Goal: Task Accomplishment & Management: Complete application form

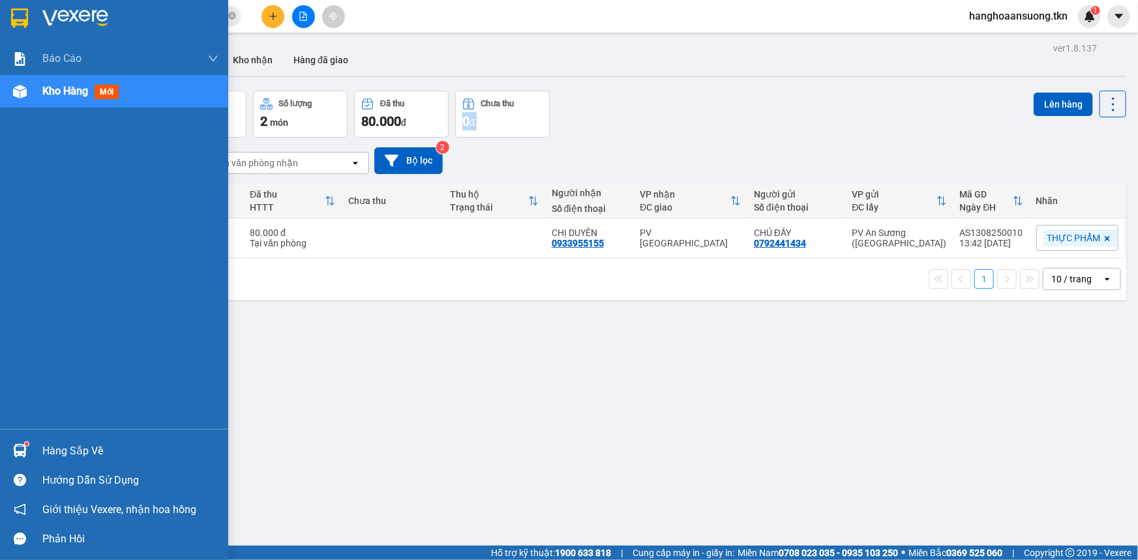
click at [22, 450] on img at bounding box center [20, 451] width 14 height 14
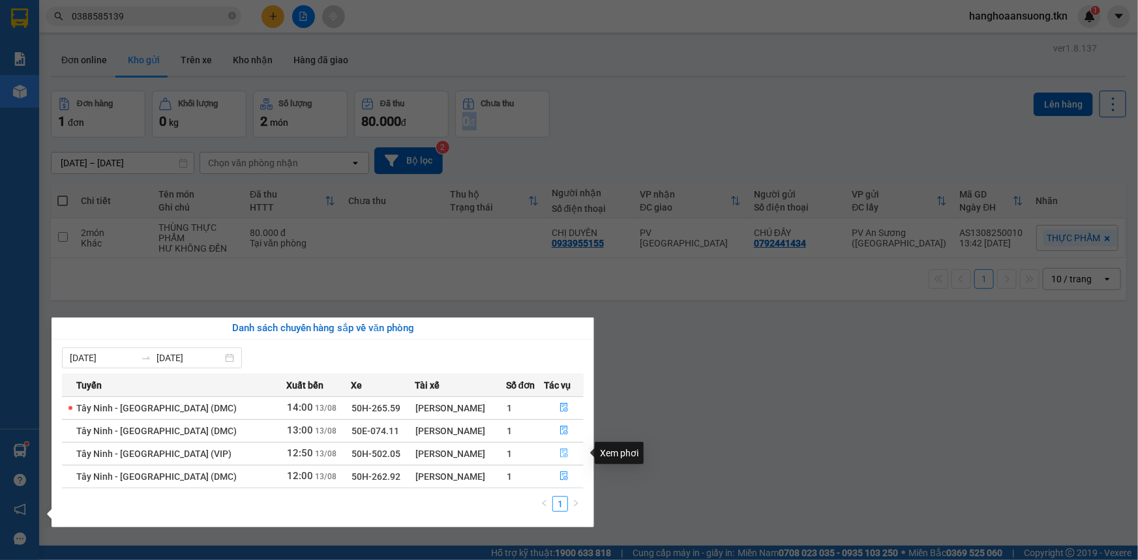
click at [559, 452] on icon "file-done" at bounding box center [563, 453] width 9 height 9
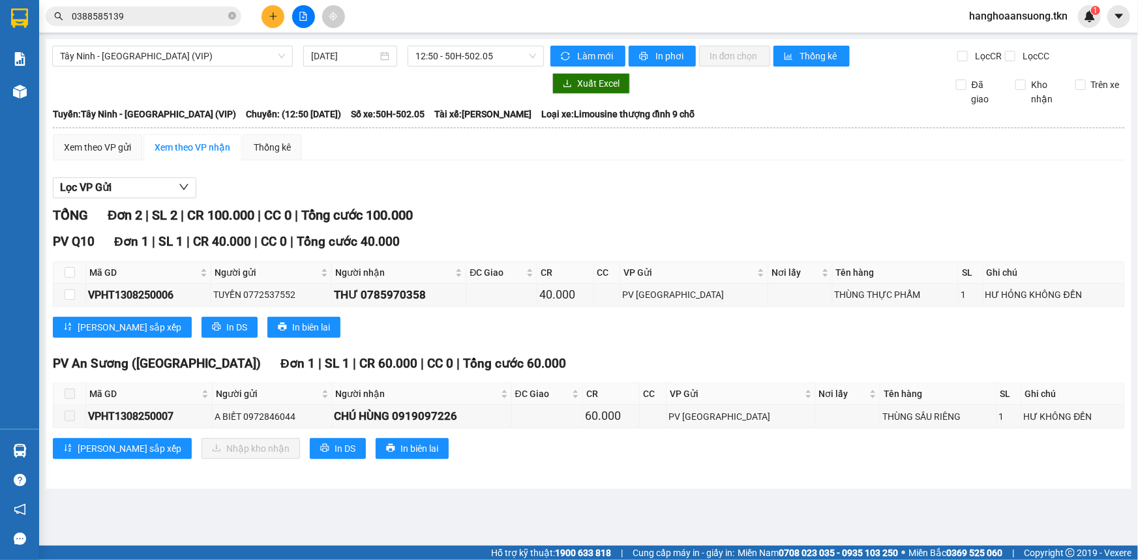
click at [71, 395] on span at bounding box center [70, 394] width 10 height 10
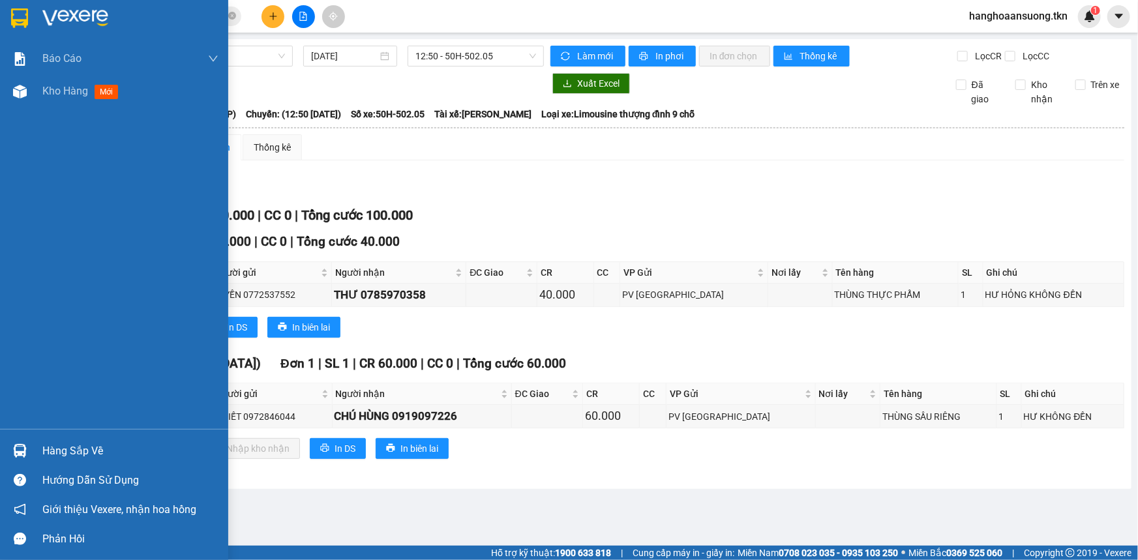
click at [16, 450] on img at bounding box center [20, 451] width 14 height 14
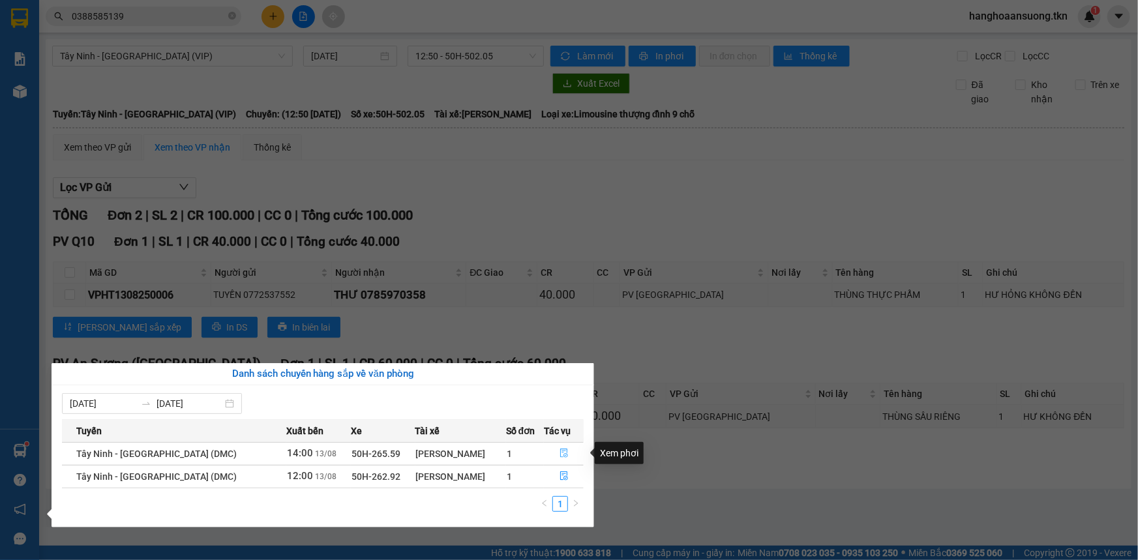
click at [560, 451] on icon "file-done" at bounding box center [564, 453] width 8 height 9
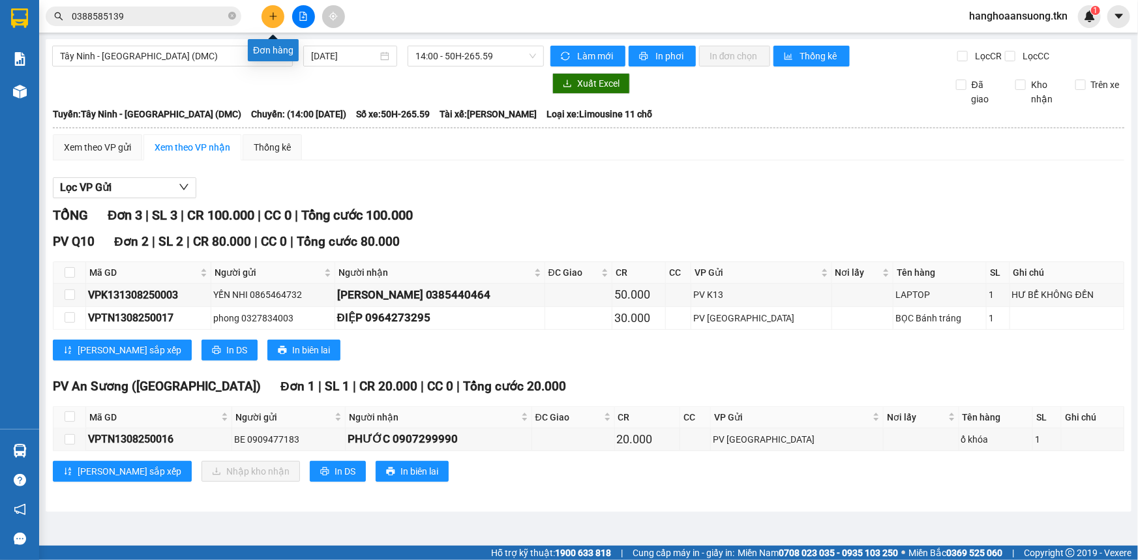
click at [272, 10] on button at bounding box center [272, 16] width 23 height 23
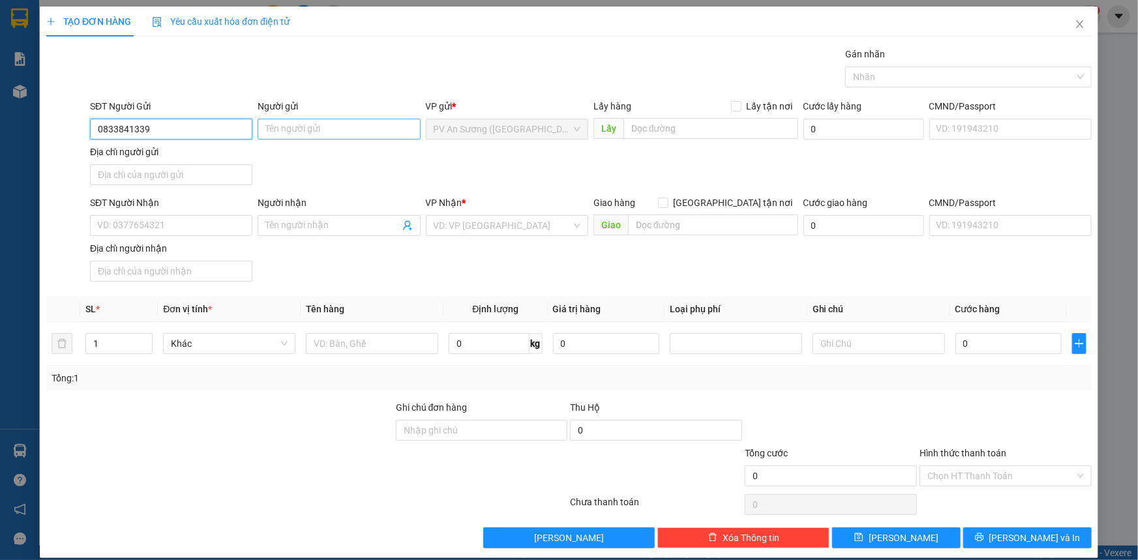
type input "0833841339"
click at [344, 128] on input "Người gửi" at bounding box center [339, 129] width 162 height 21
type input "CHẢ BÒ"
click at [197, 226] on input "SĐT Người Nhận" at bounding box center [171, 225] width 162 height 21
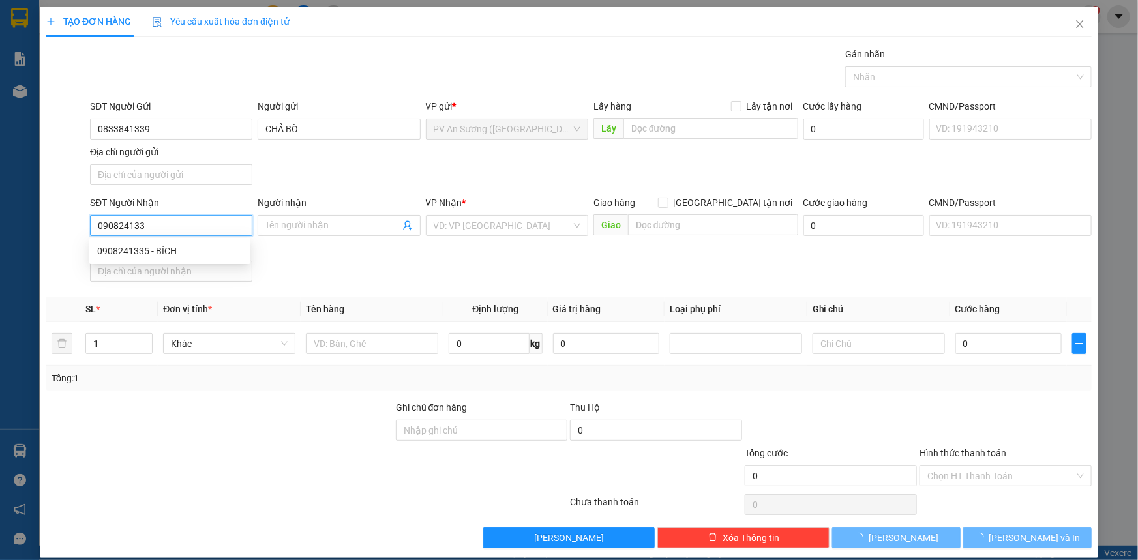
type input "0908241335"
click at [186, 248] on div "0908241335 - BÍCH" at bounding box center [169, 251] width 145 height 14
type input "BÍCH"
type input "200.000"
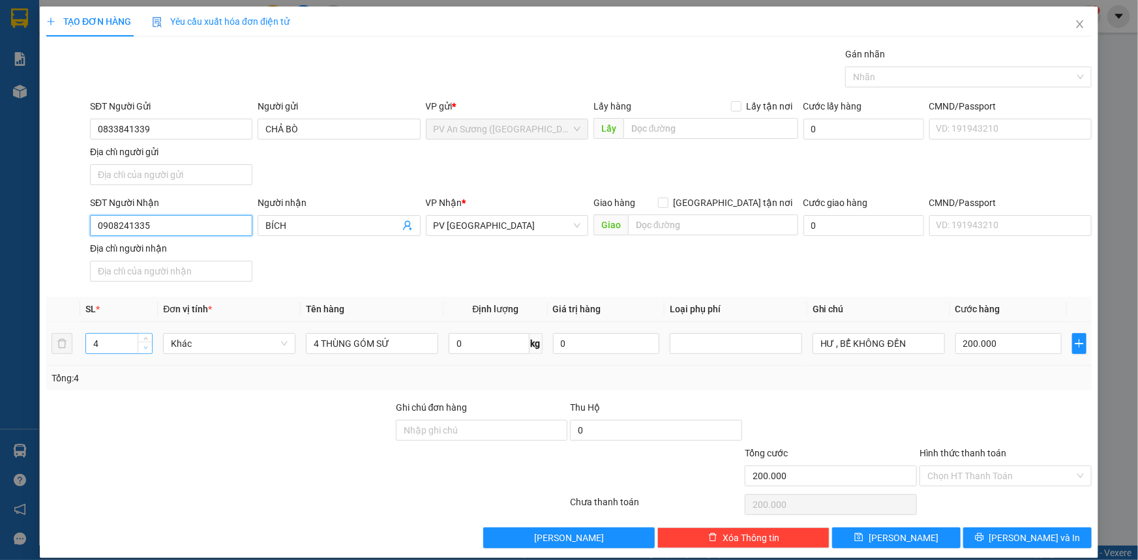
type input "0908241335"
click at [145, 348] on icon "down" at bounding box center [145, 348] width 5 height 5
type input "1"
click at [145, 348] on icon "down" at bounding box center [145, 348] width 5 height 5
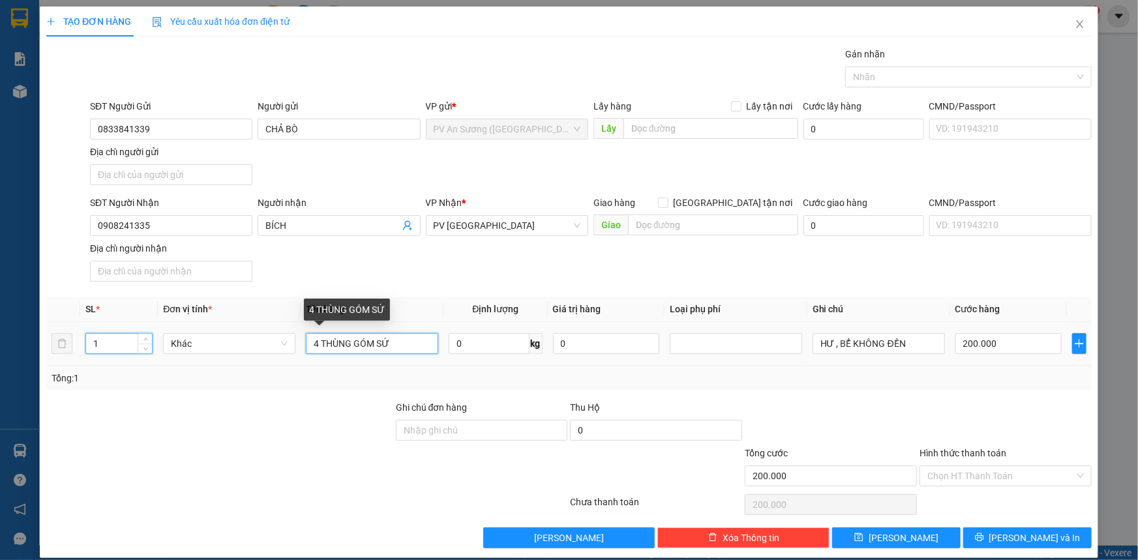
click at [415, 348] on input "4 THÙNG GÓM SỨ" at bounding box center [372, 343] width 132 height 21
type input "0"
type input "4"
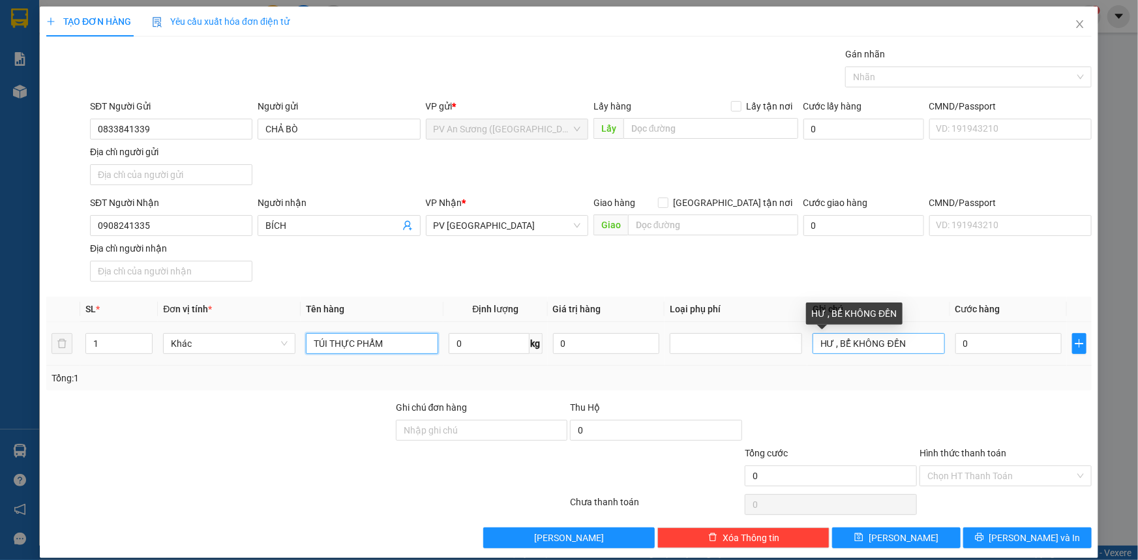
type input "TÚI THỰC PHẨM"
click at [848, 348] on input "HƯ , BỂ KHÔNG ĐỀN" at bounding box center [879, 343] width 132 height 21
click at [921, 78] on div at bounding box center [961, 77] width 227 height 16
type input "HƯ KHÔNG ĐỀN"
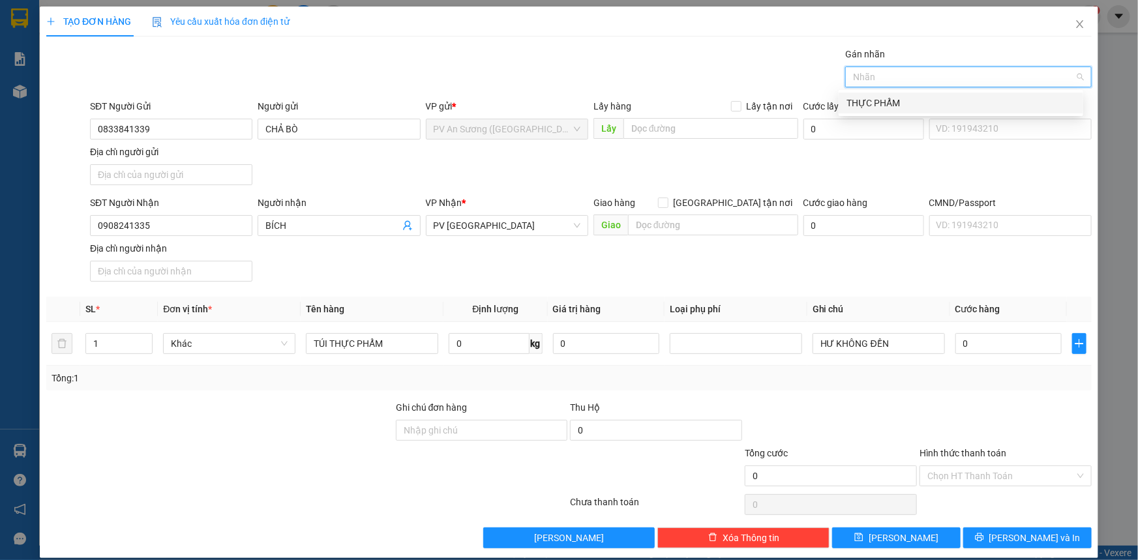
click at [910, 102] on div "THỰC PHẨM" at bounding box center [960, 103] width 229 height 14
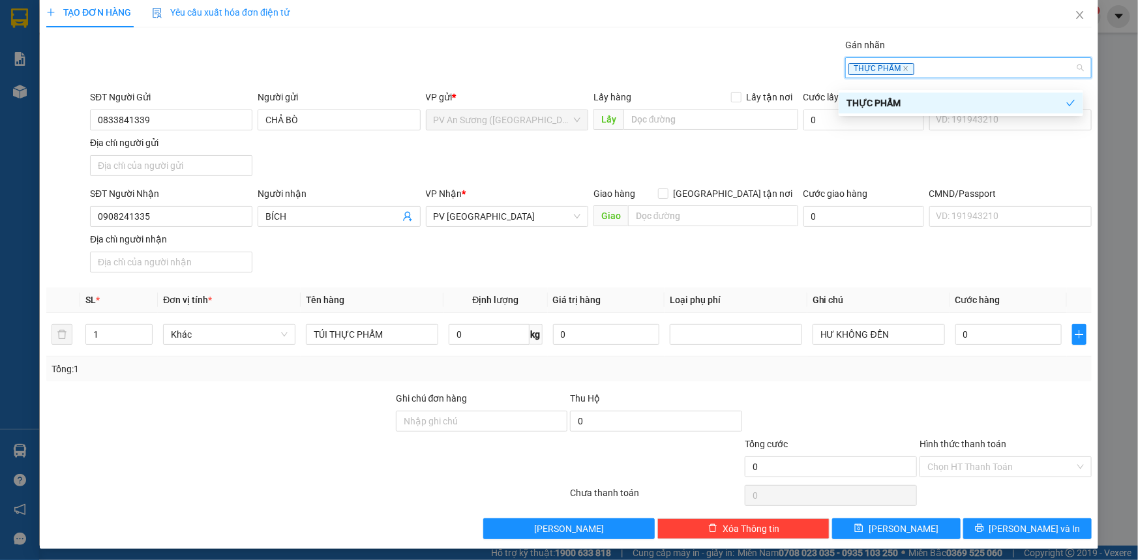
scroll to position [12, 0]
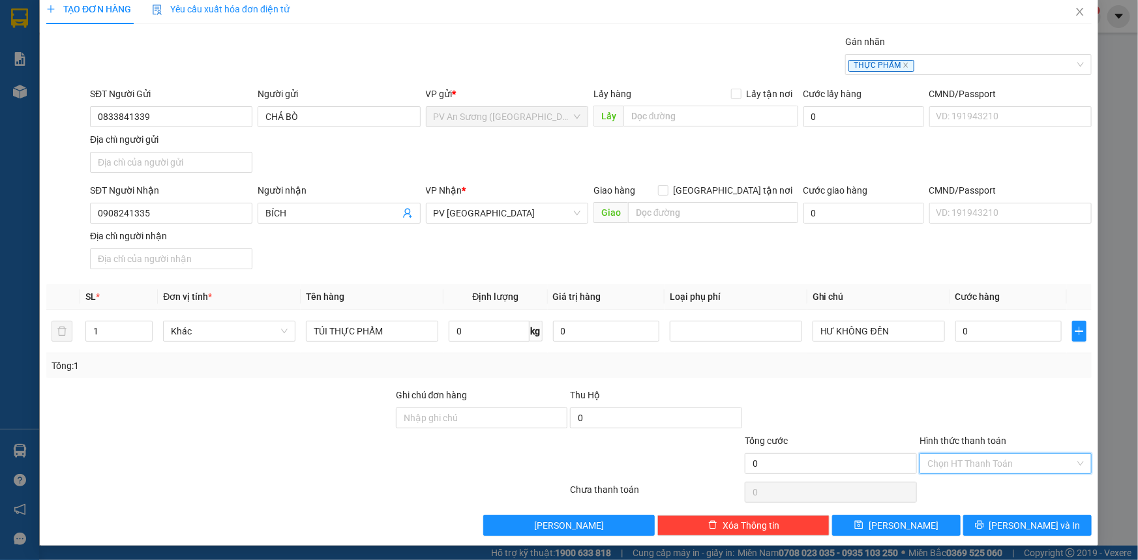
click at [969, 466] on input "Hình thức thanh toán" at bounding box center [1000, 464] width 147 height 20
click at [948, 489] on div "Tại văn phòng" at bounding box center [997, 488] width 155 height 14
click at [966, 336] on input "0" at bounding box center [1008, 331] width 106 height 21
type input "4"
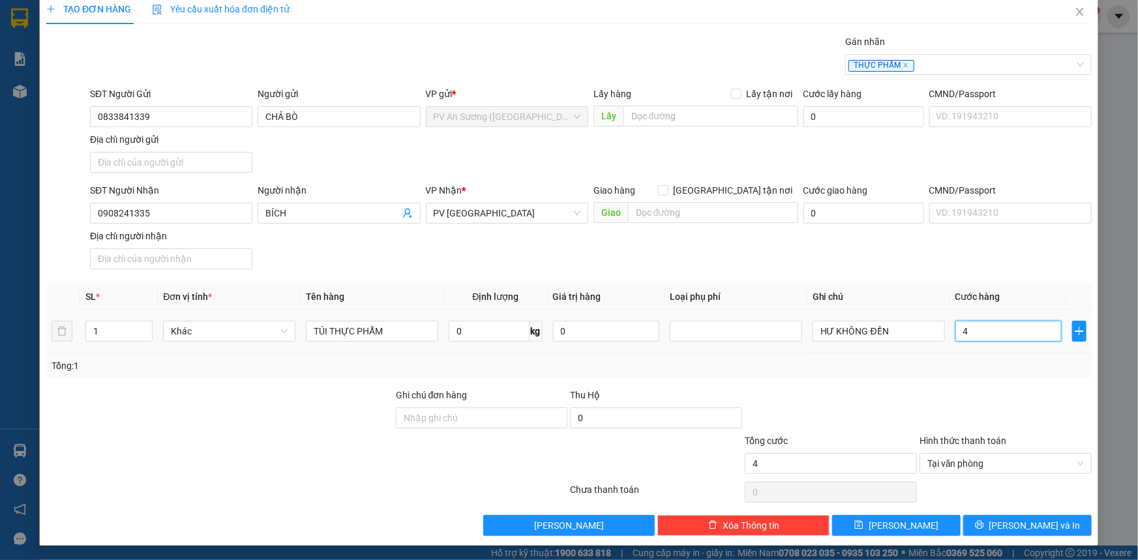
type input "40"
click at [963, 460] on span "Tại văn phòng" at bounding box center [1005, 464] width 157 height 20
type input "40"
type input "40.000"
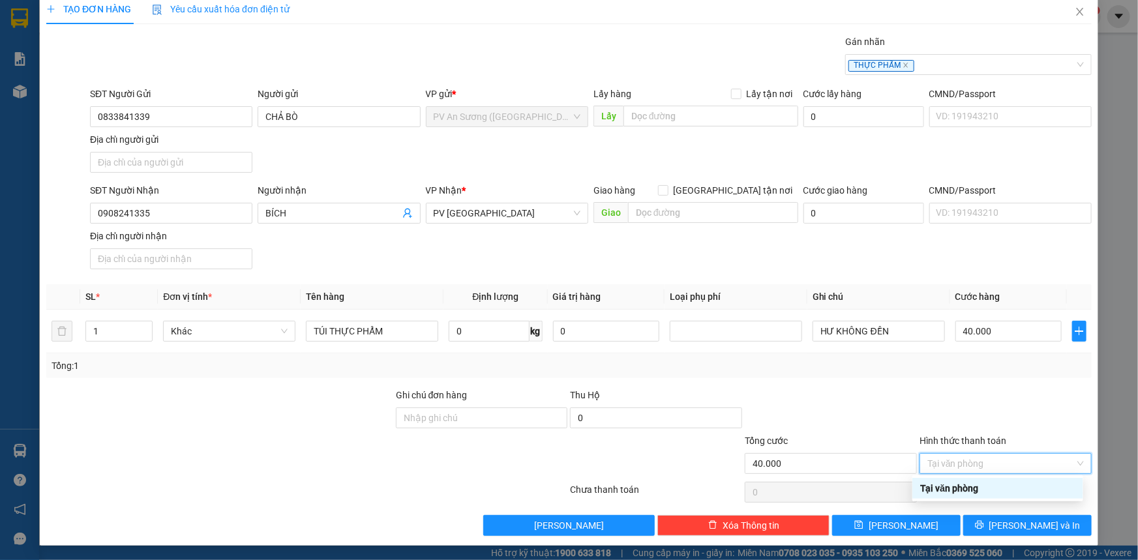
click at [945, 484] on div "Tại văn phòng" at bounding box center [997, 488] width 155 height 14
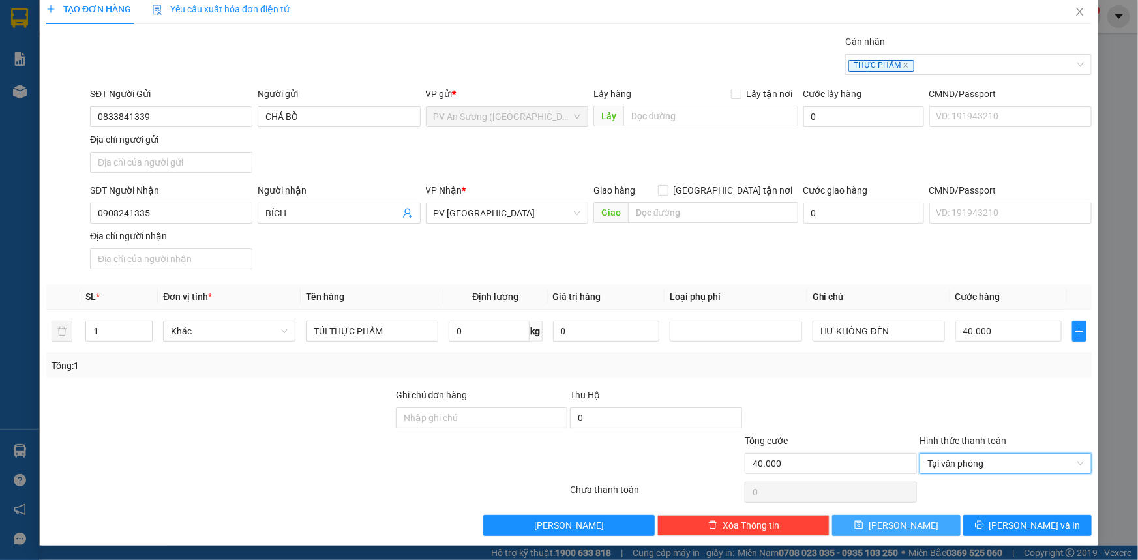
click at [889, 520] on span "[PERSON_NAME]" at bounding box center [904, 525] width 70 height 14
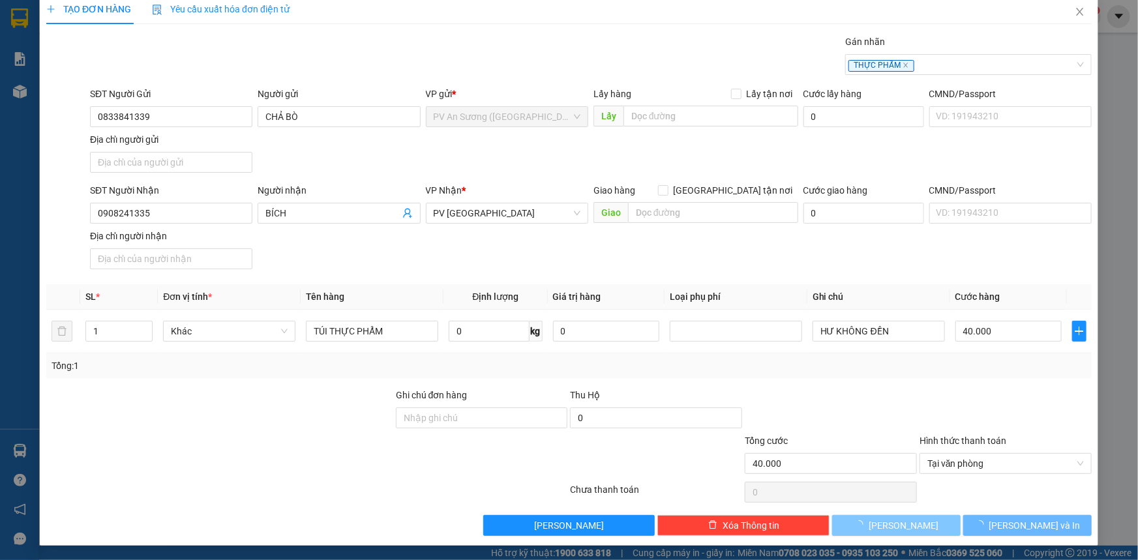
type input "0"
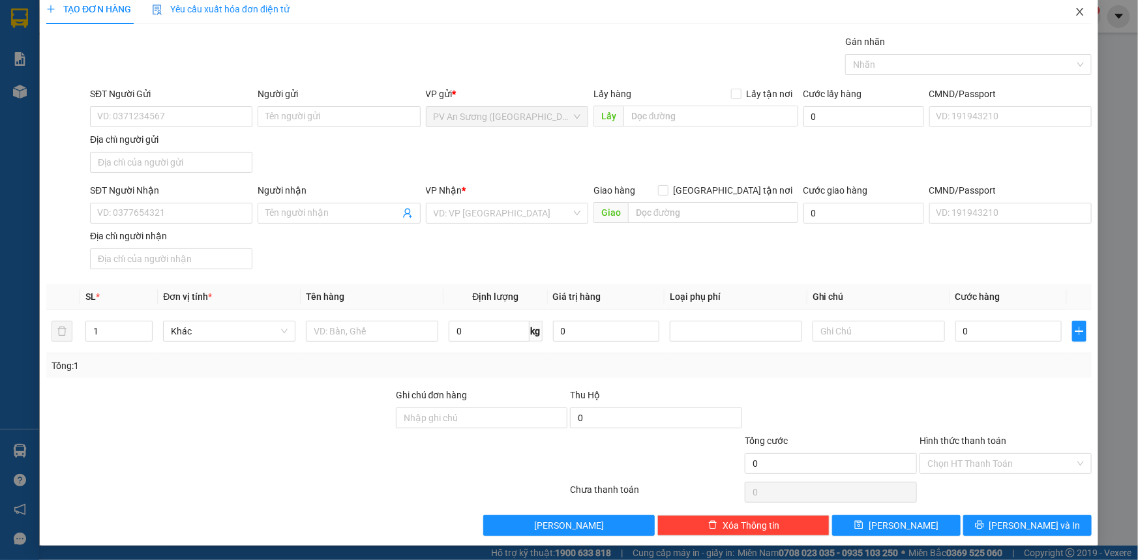
click at [1075, 12] on icon "close" at bounding box center [1080, 12] width 10 height 10
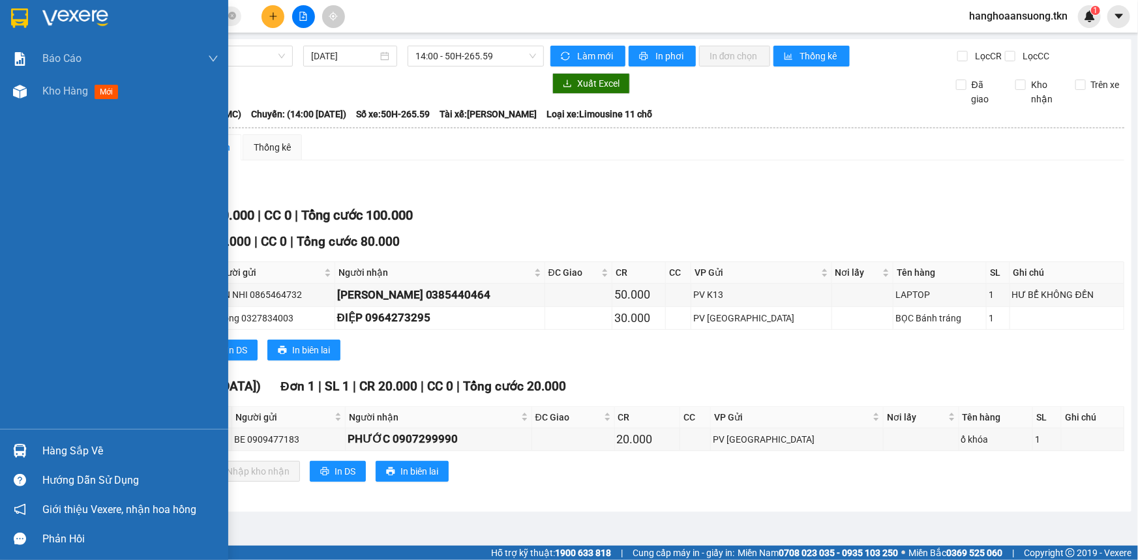
click at [10, 15] on div at bounding box center [19, 18] width 23 height 23
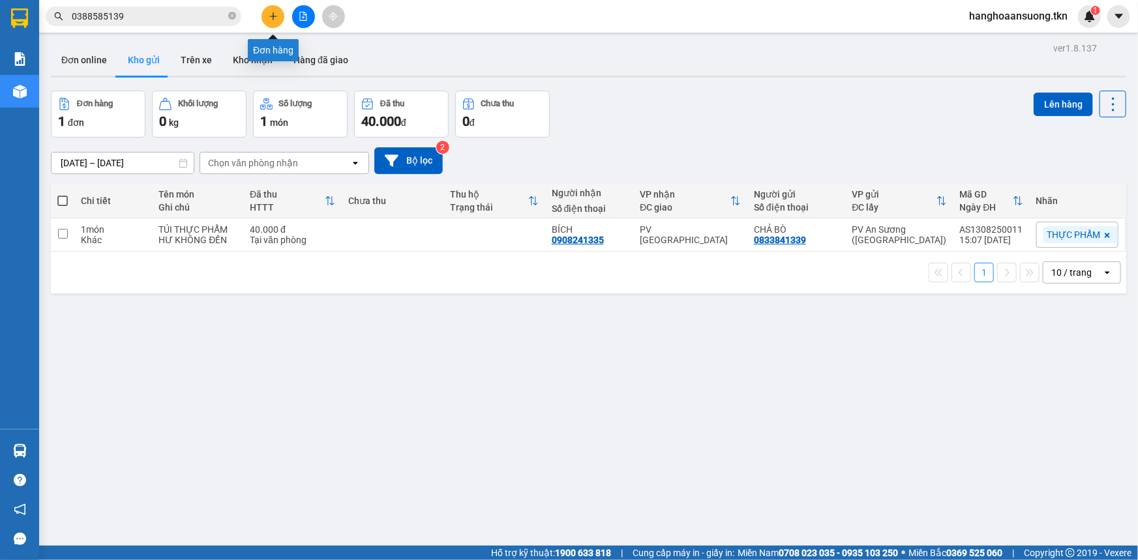
click at [276, 19] on icon "plus" at bounding box center [273, 16] width 9 height 9
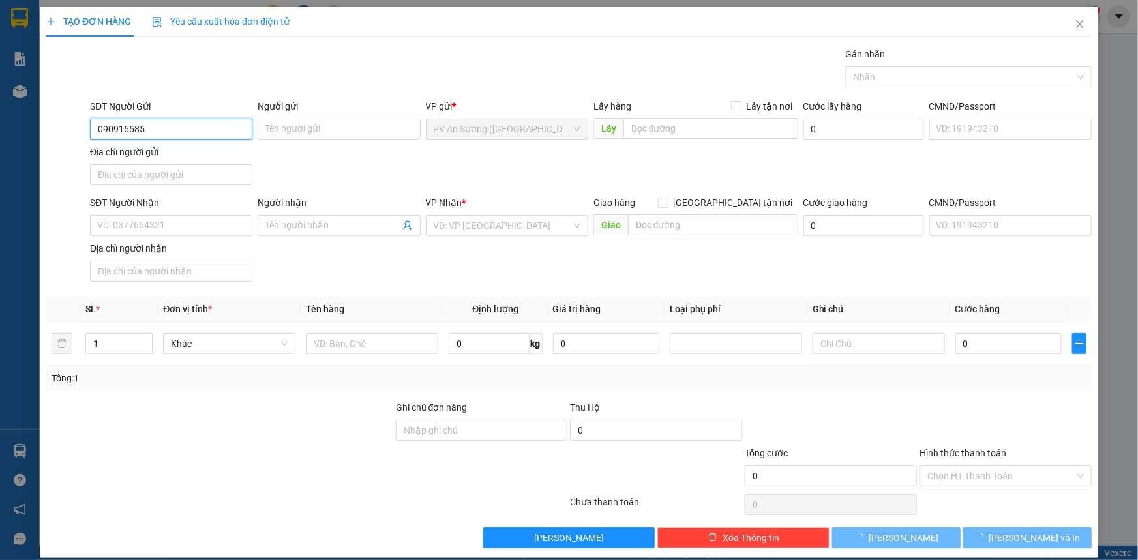
type input "0909155850"
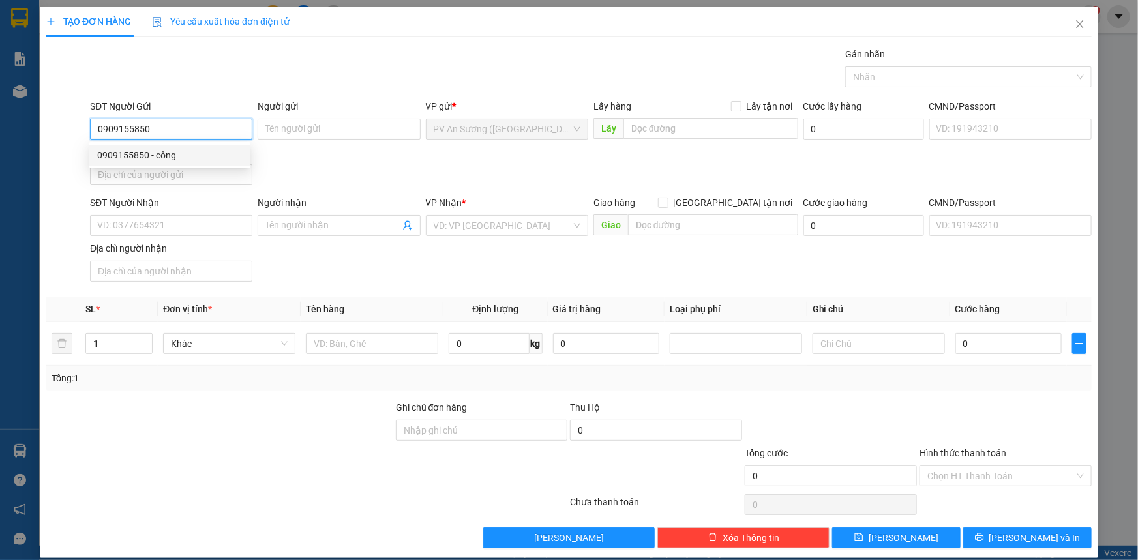
click at [155, 154] on div "0909155850 - công" at bounding box center [169, 155] width 145 height 14
type input "công"
type input "0938333874"
type input "THƯƠNG"
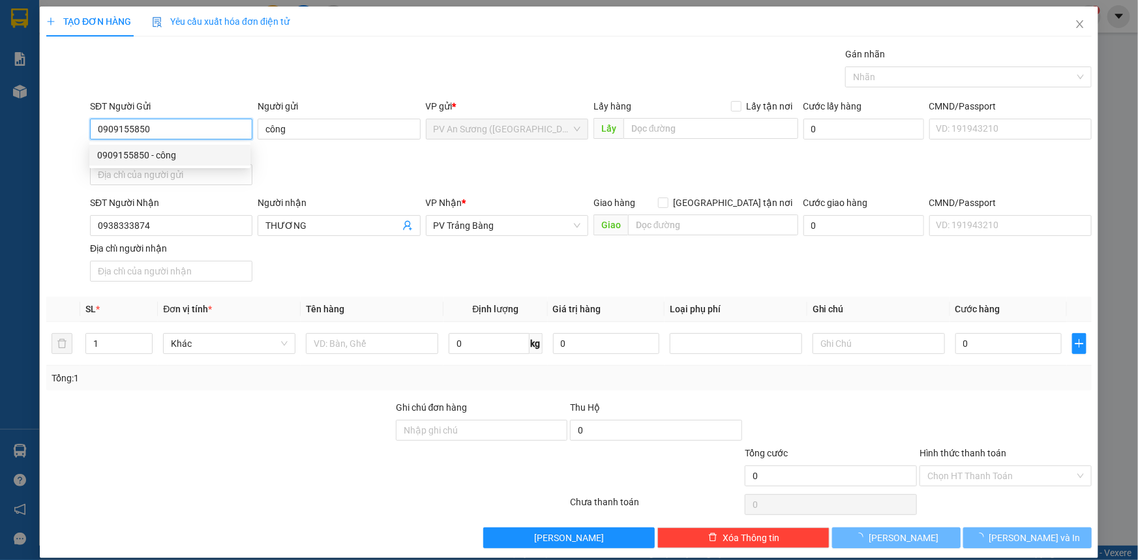
type input "20.000"
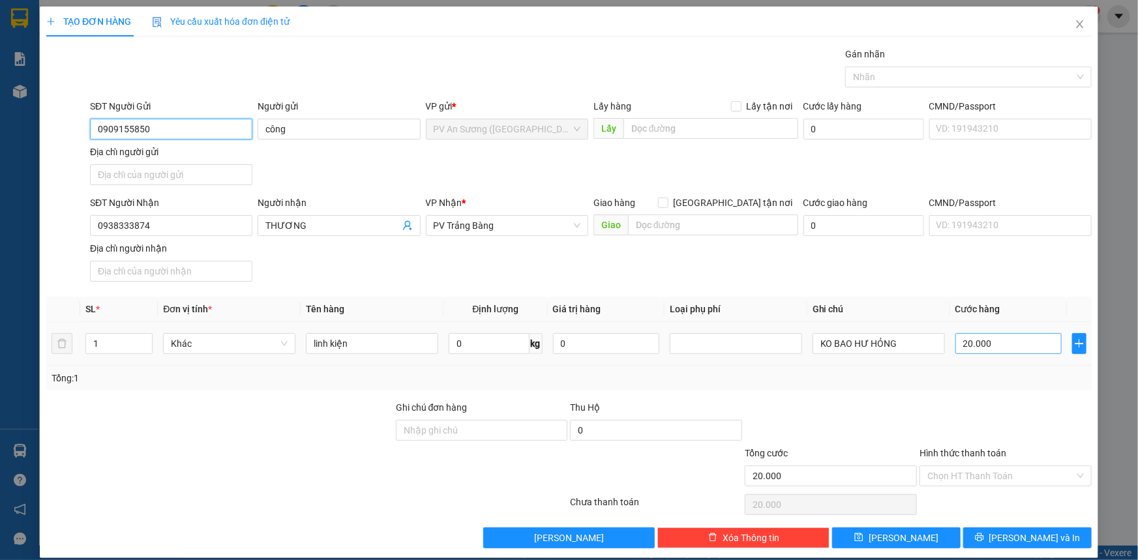
type input "0909155850"
click at [1000, 343] on input "20.000" at bounding box center [1008, 343] width 106 height 21
type input "4"
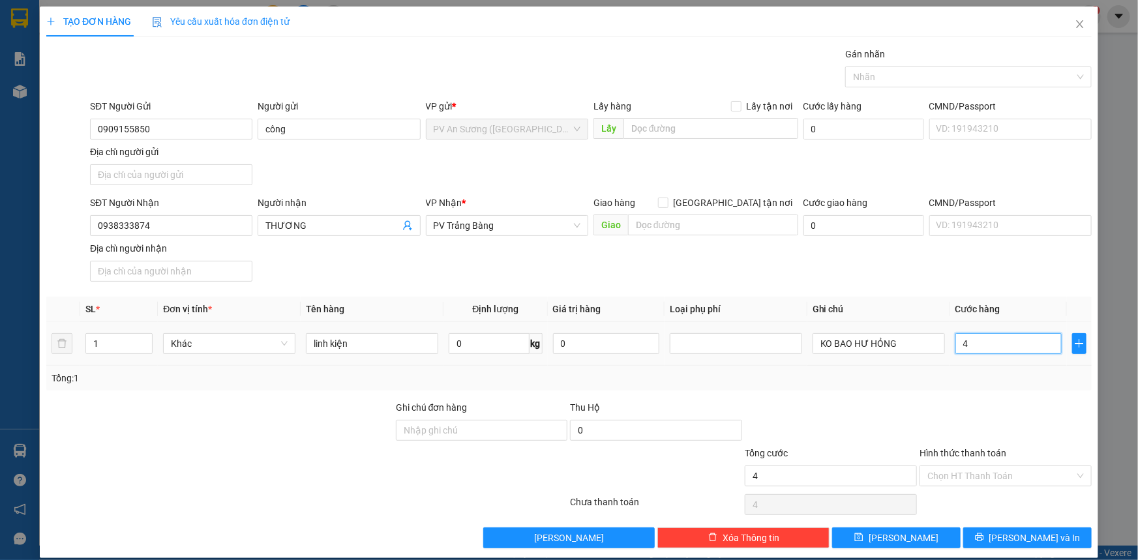
type input "40"
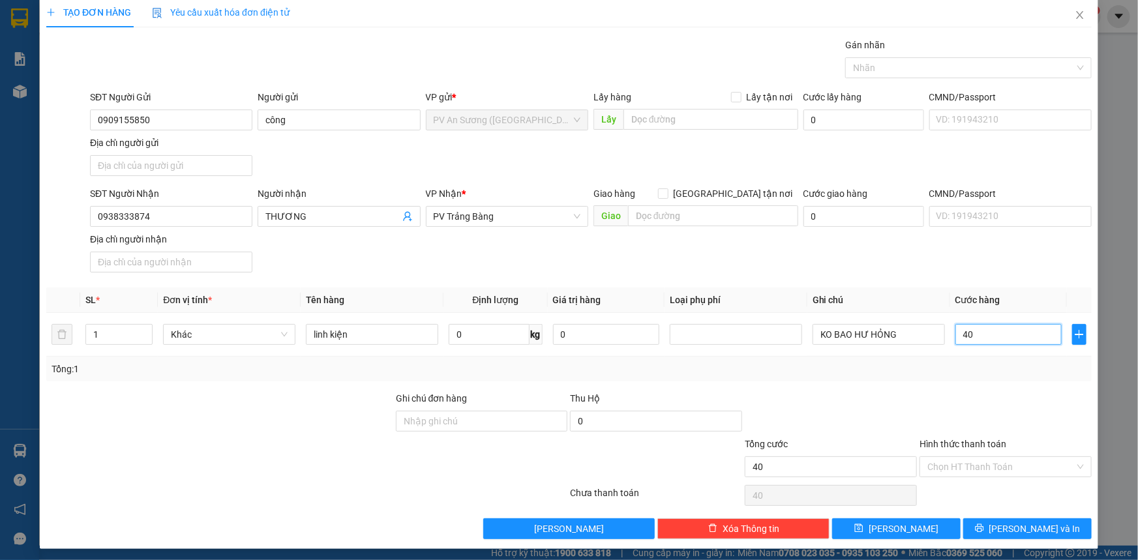
scroll to position [12, 0]
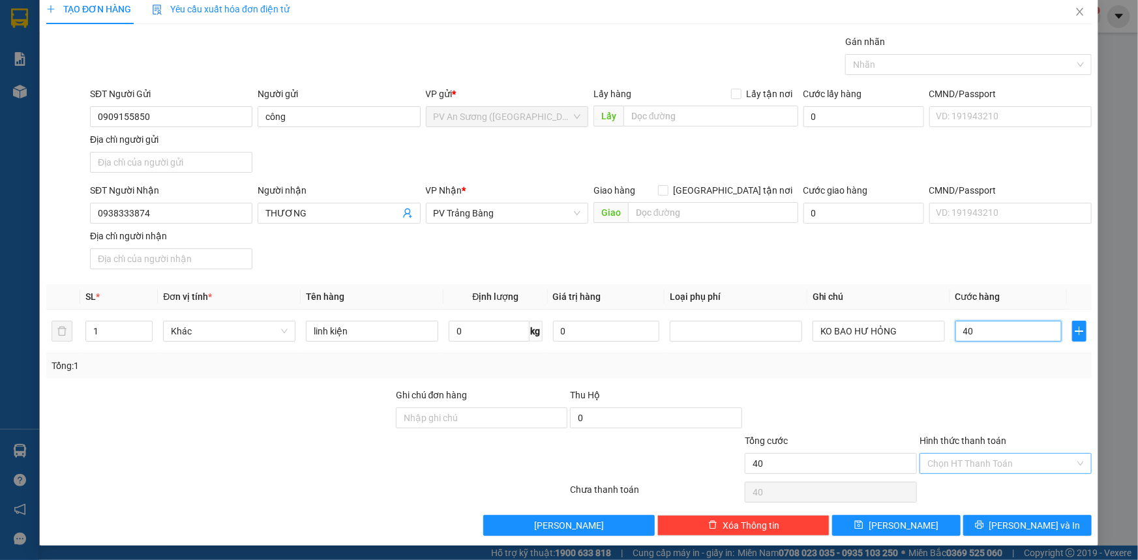
type input "40"
type input "40.000"
click at [984, 463] on input "Hình thức thanh toán" at bounding box center [1000, 464] width 147 height 20
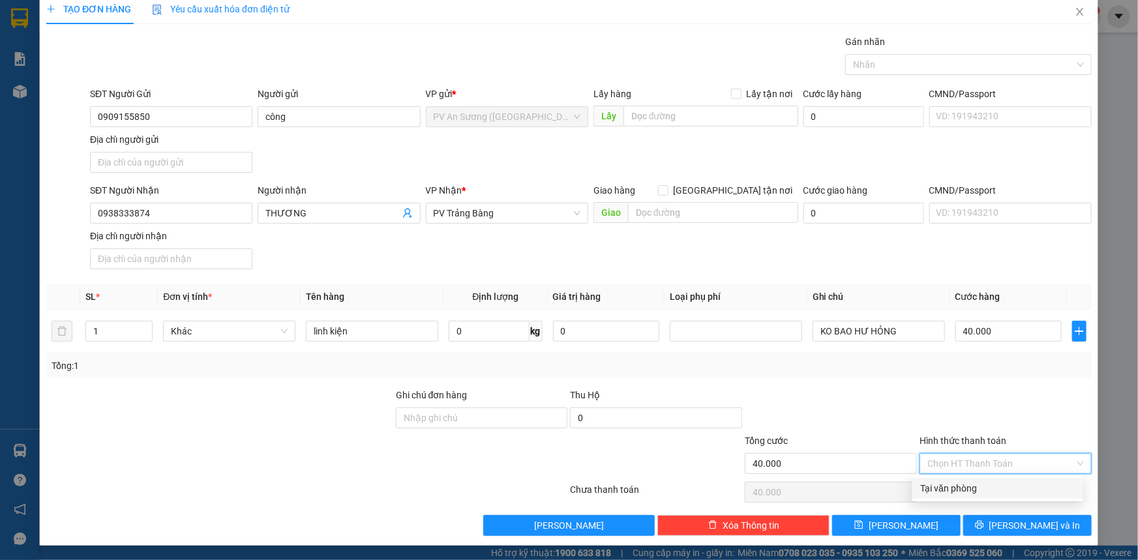
click at [969, 490] on div "Tại văn phòng" at bounding box center [997, 488] width 155 height 14
type input "0"
click at [906, 527] on button "[PERSON_NAME]" at bounding box center [896, 525] width 128 height 21
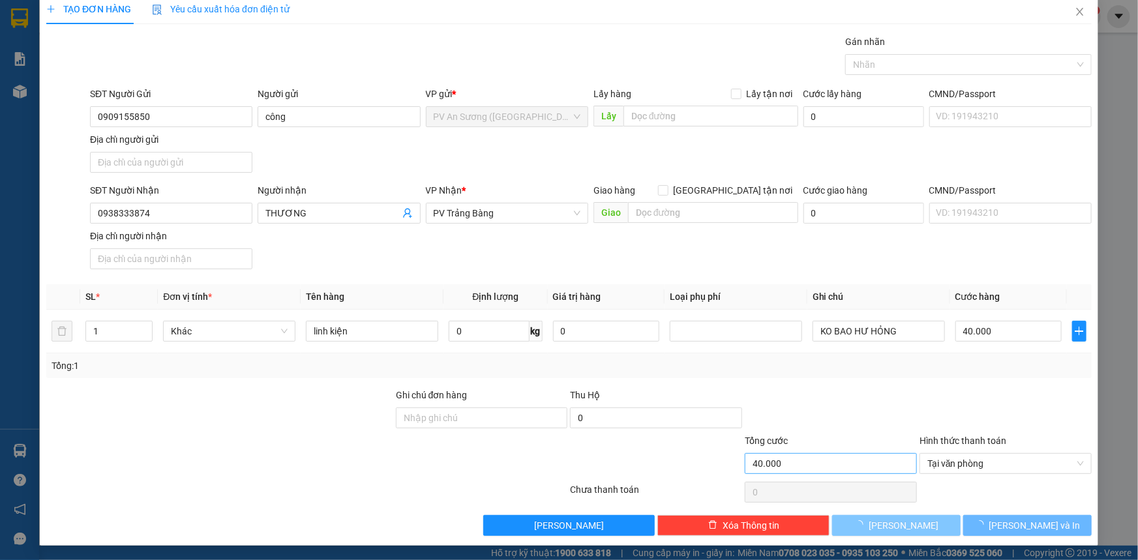
type input "0"
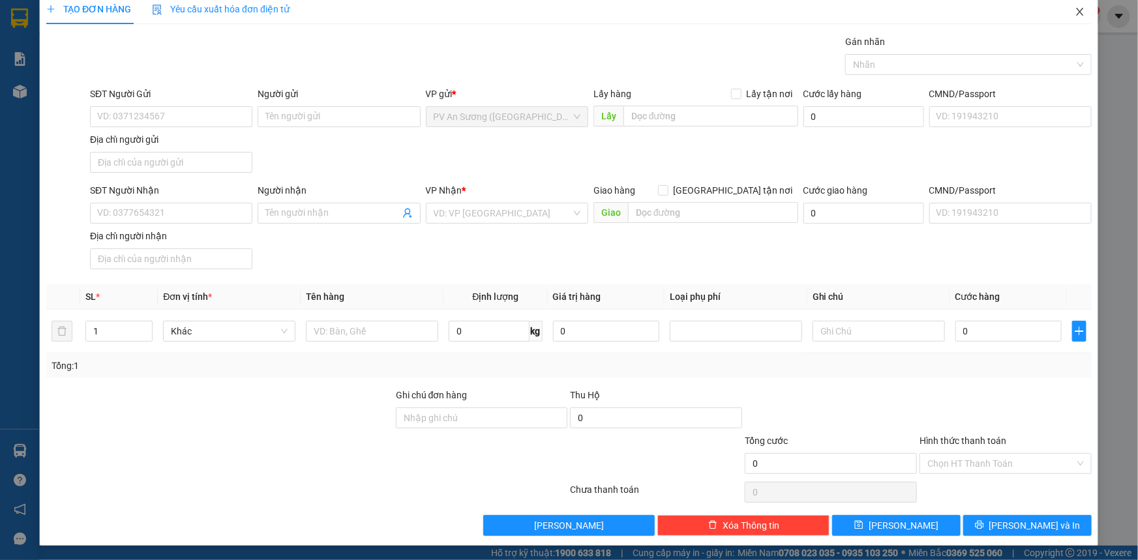
click at [1075, 8] on icon "close" at bounding box center [1080, 12] width 10 height 10
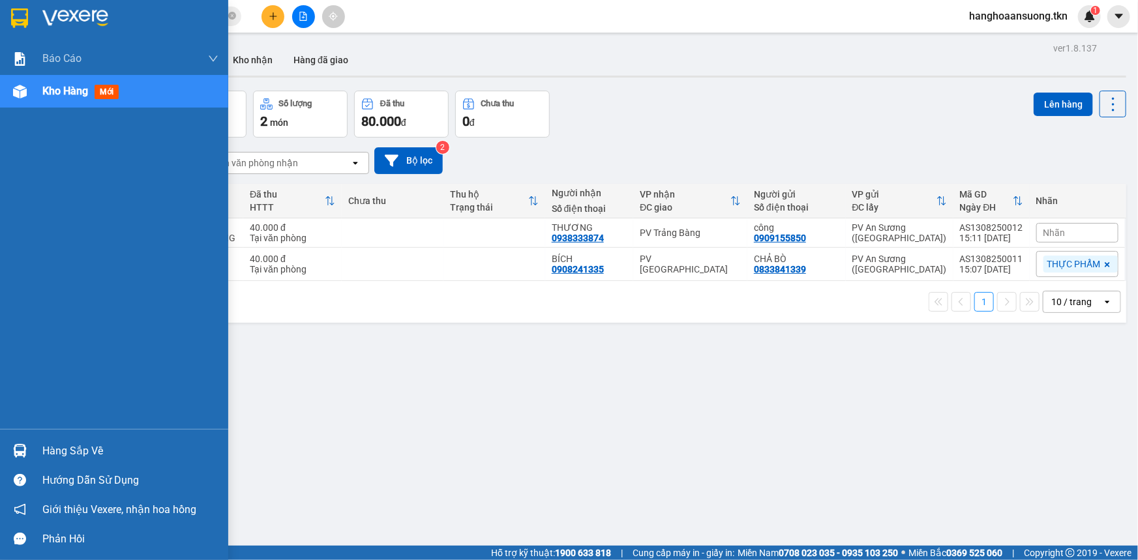
click at [23, 450] on img at bounding box center [20, 451] width 14 height 14
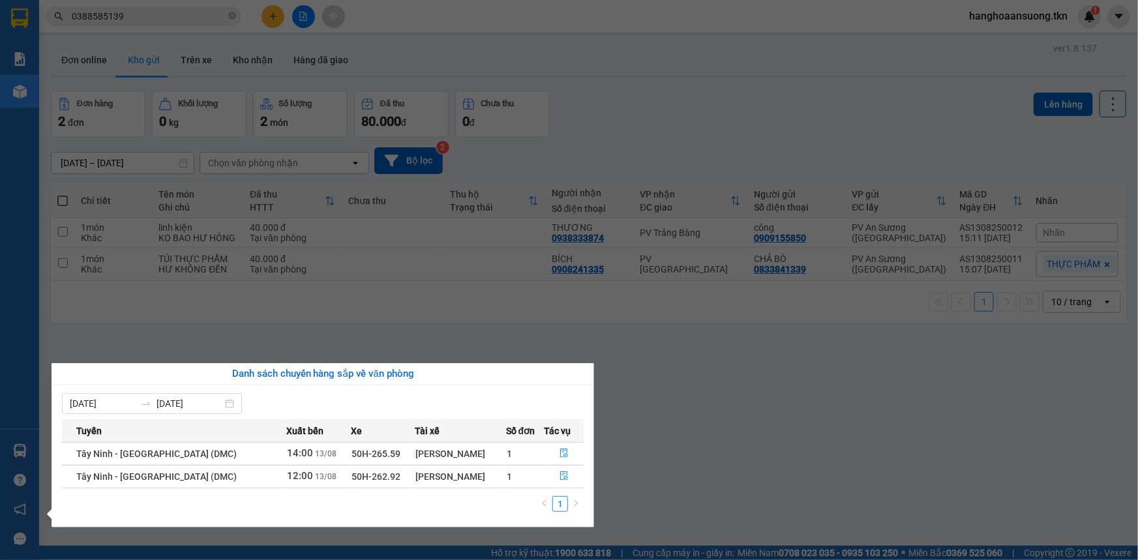
click at [701, 402] on section "Kết quả tìm kiếm ( 37 ) Bộ lọc Mã ĐH Trạng thái Món hàng Thu hộ Tổng cước Chưa …" at bounding box center [569, 280] width 1138 height 560
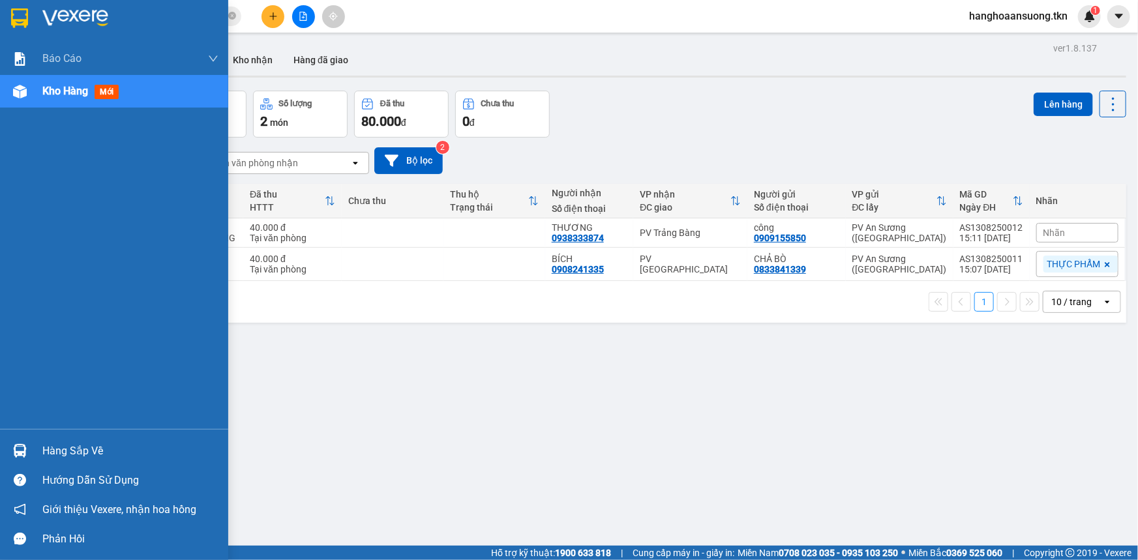
click at [19, 18] on img at bounding box center [19, 18] width 17 height 20
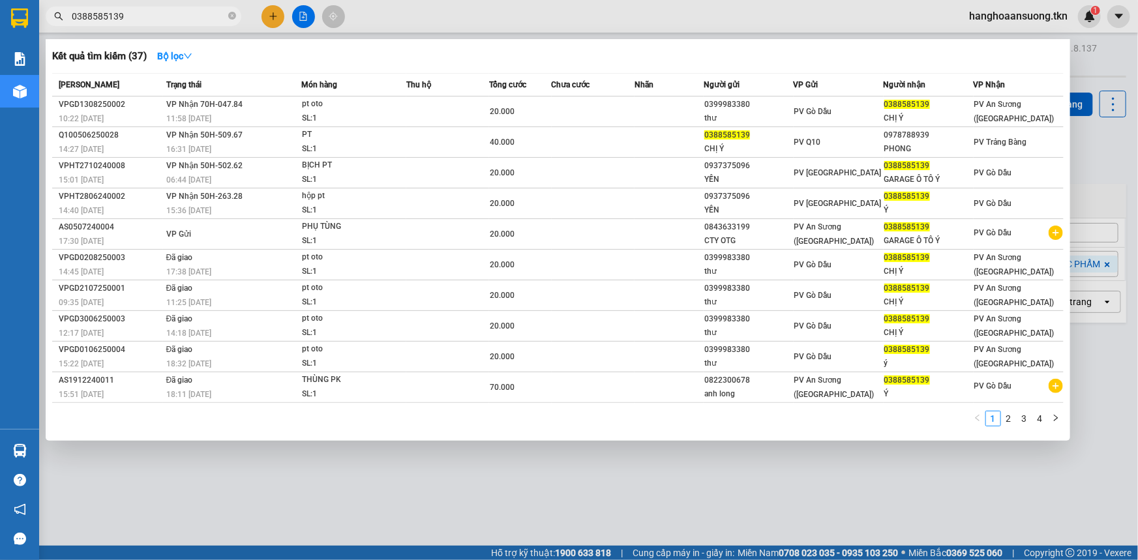
click at [193, 16] on input "0388585139" at bounding box center [149, 16] width 154 height 14
click at [194, 16] on input "0388585139" at bounding box center [149, 16] width 154 height 14
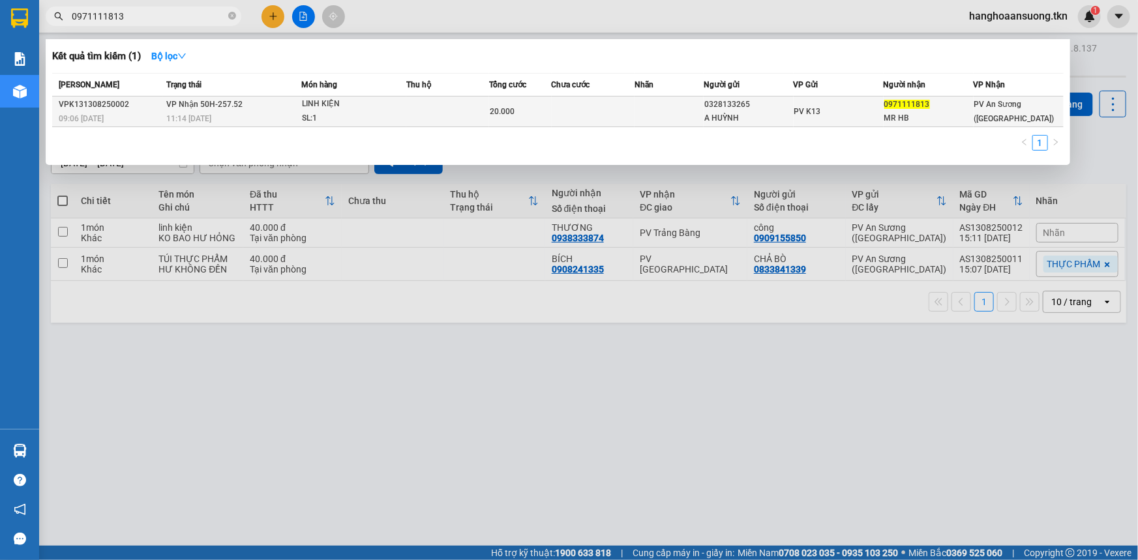
click at [404, 104] on span "LINH KIỆN SL: 1" at bounding box center [354, 111] width 104 height 28
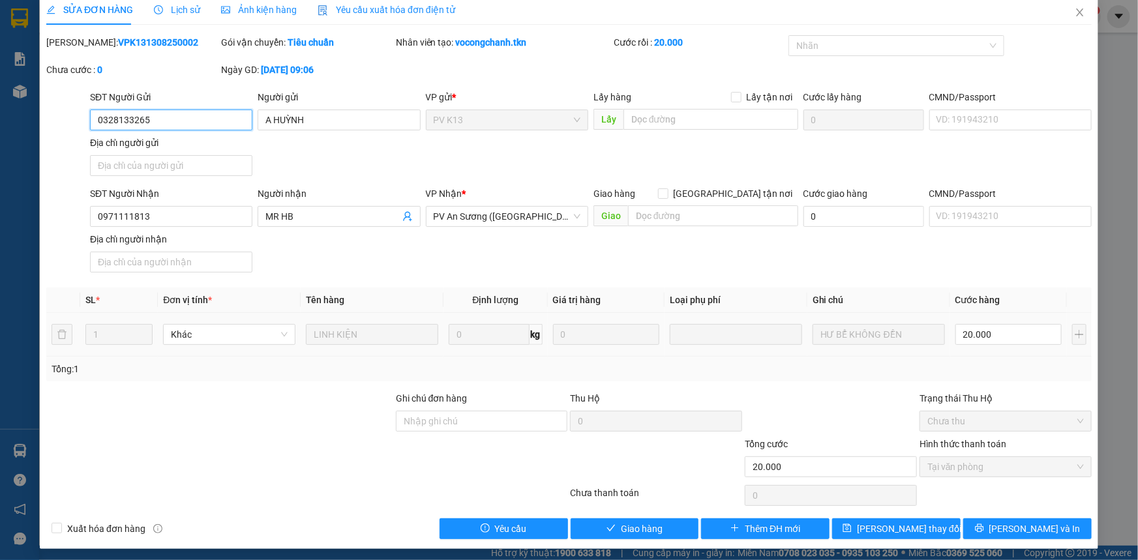
scroll to position [15, 0]
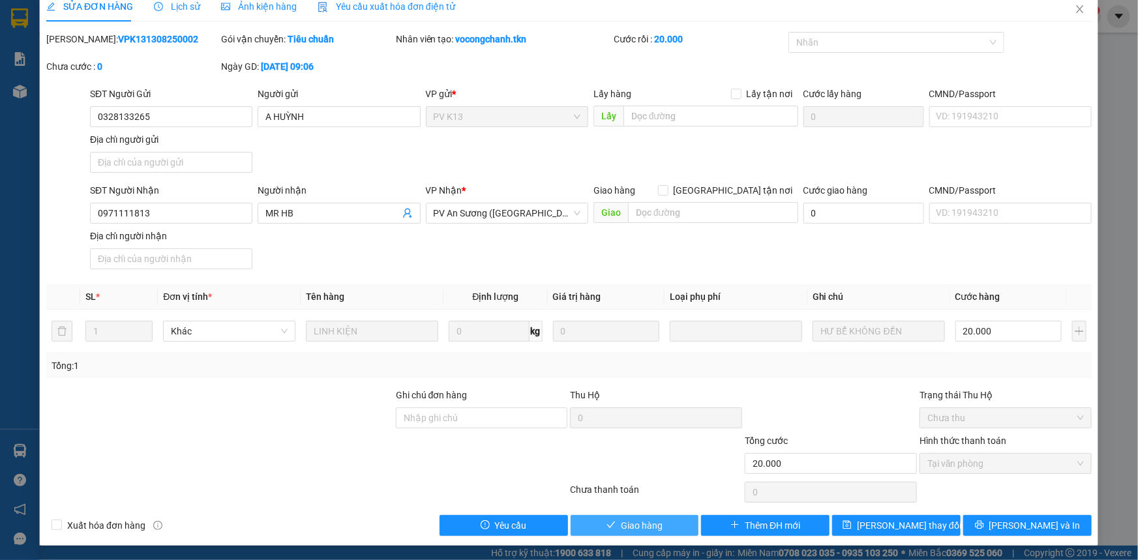
click at [634, 524] on span "Giao hàng" at bounding box center [642, 525] width 42 height 14
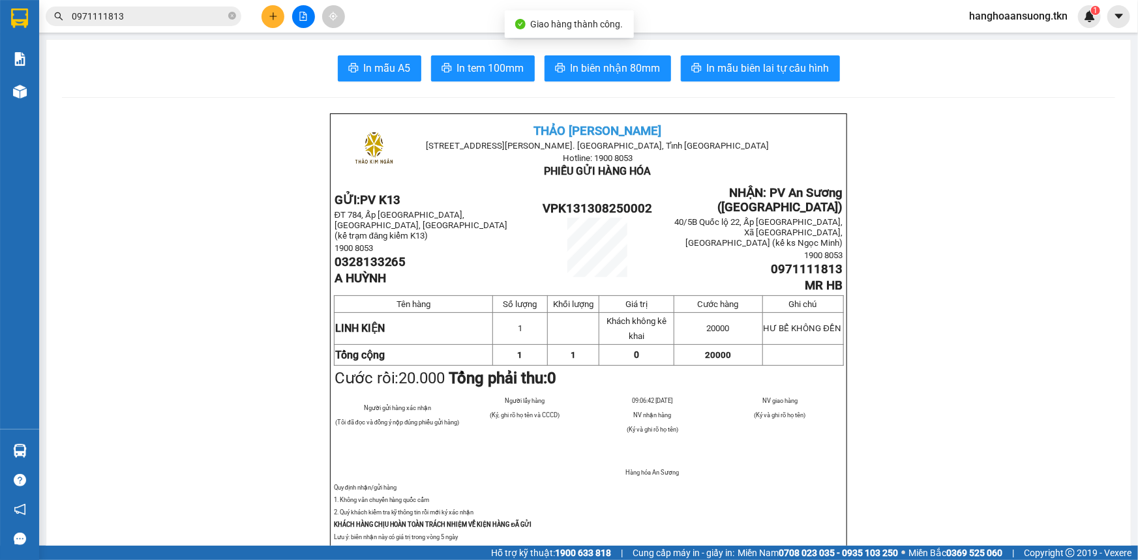
click at [169, 18] on input "0971111813" at bounding box center [149, 16] width 154 height 14
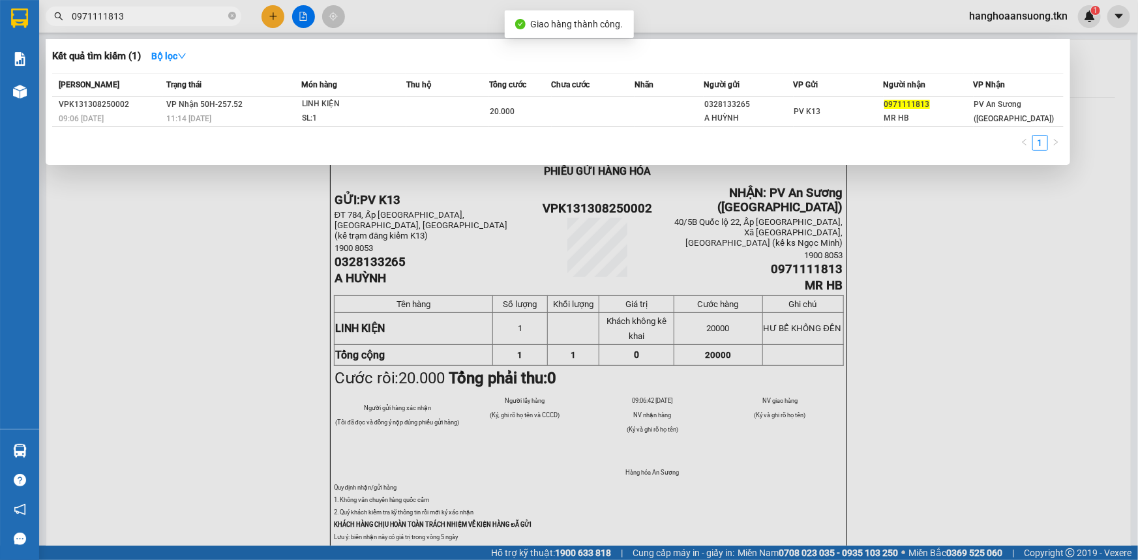
click at [169, 18] on input "0971111813" at bounding box center [149, 16] width 154 height 14
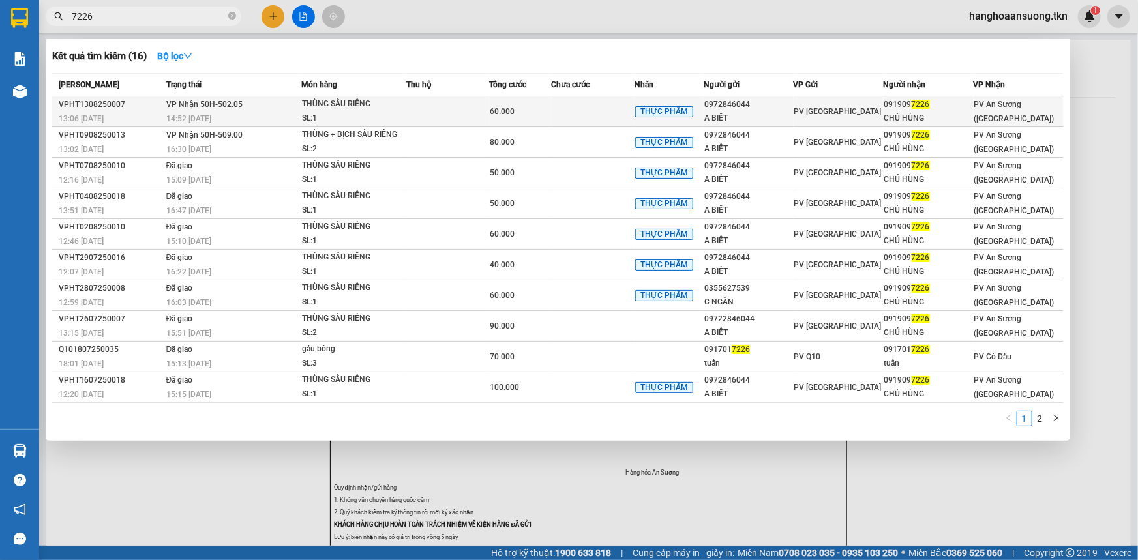
type input "7226"
click at [445, 111] on td at bounding box center [447, 112] width 83 height 31
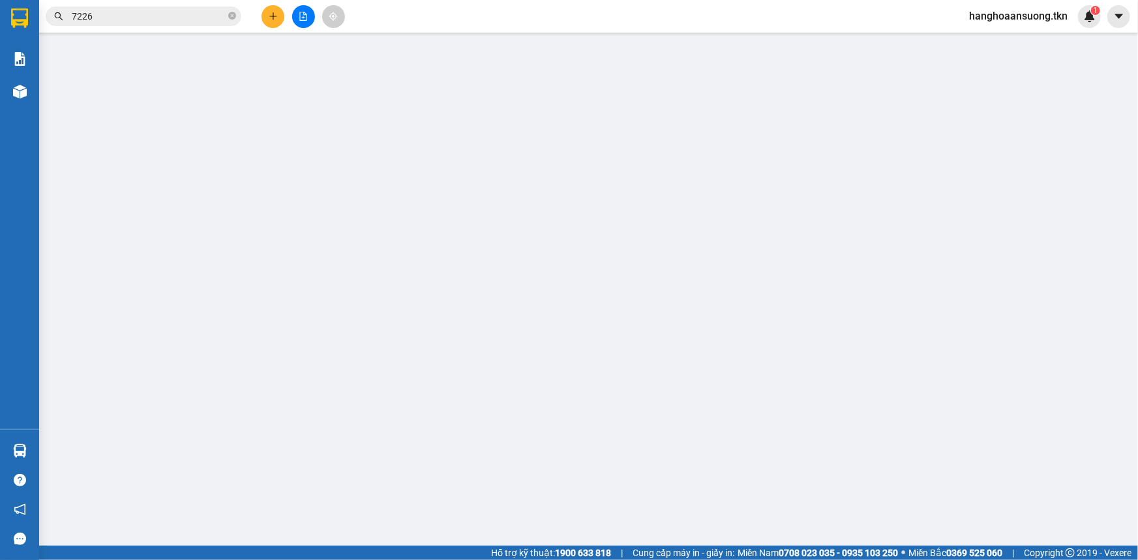
type input "0972846044"
type input "A BIẾT"
type input "0919097226"
type input "CHÚ HÙNG"
type input "60.000"
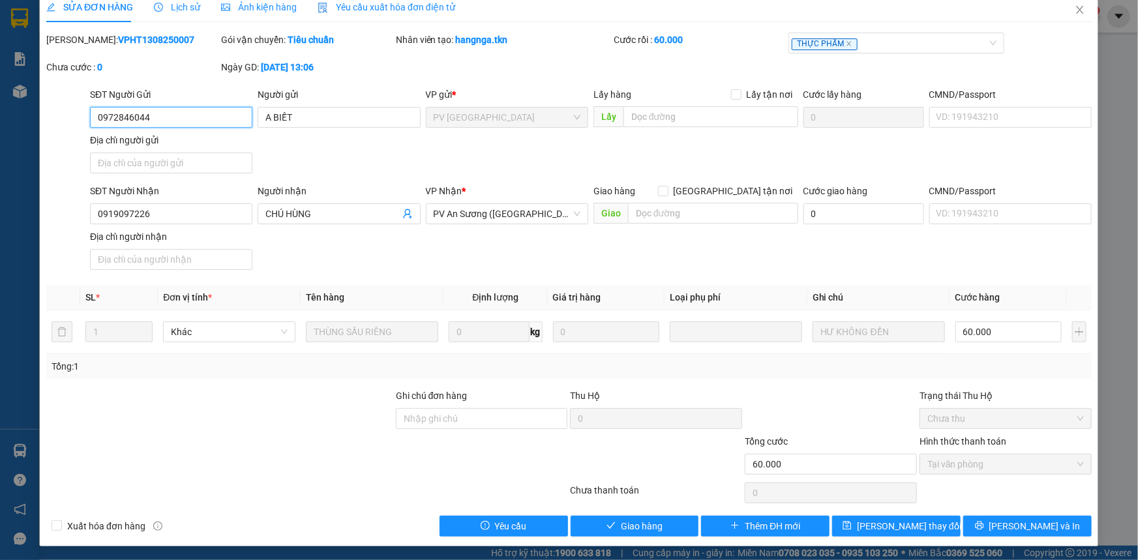
scroll to position [15, 0]
click at [625, 527] on span "Giao hàng" at bounding box center [642, 525] width 42 height 14
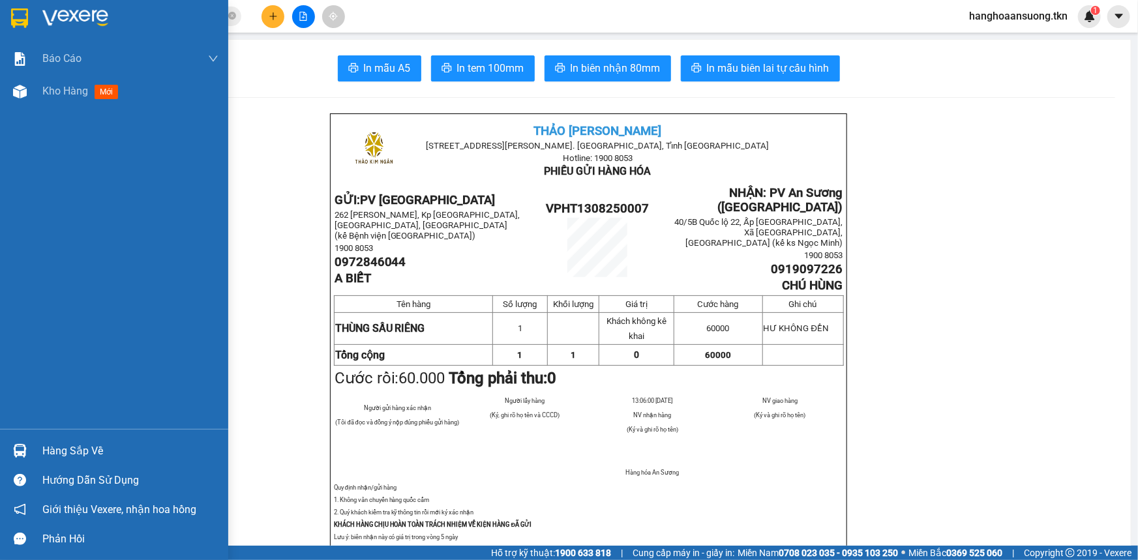
click at [17, 456] on img at bounding box center [20, 451] width 14 height 14
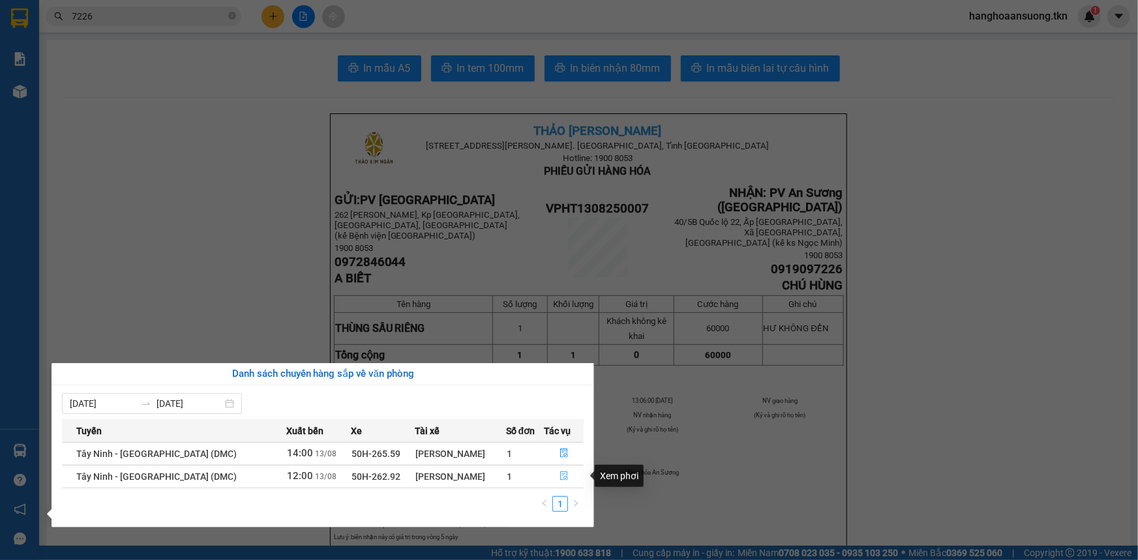
click at [560, 475] on icon "file-done" at bounding box center [564, 475] width 8 height 9
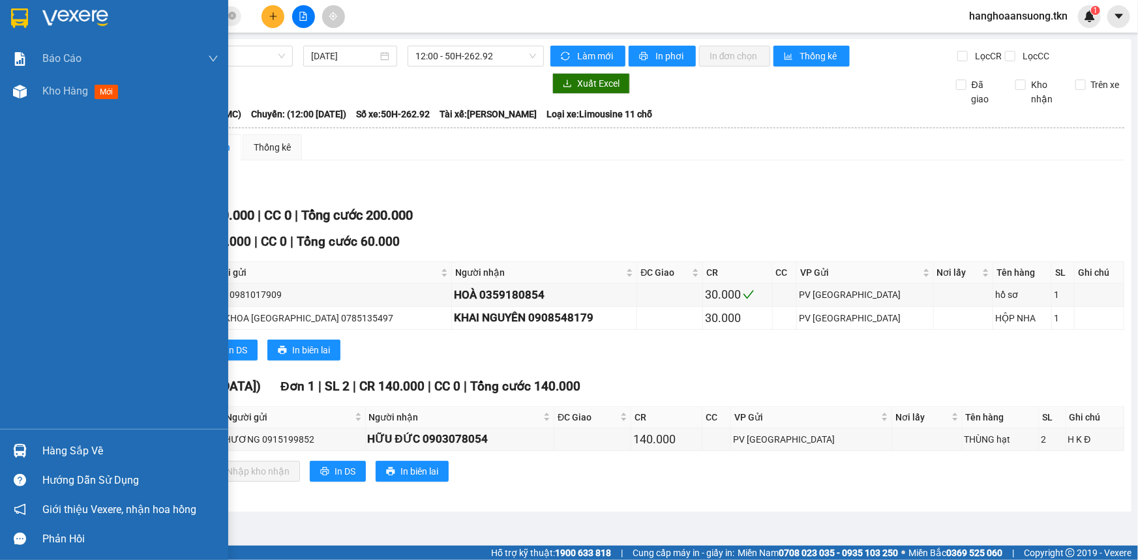
click at [12, 20] on img at bounding box center [19, 18] width 17 height 20
